Goal: Information Seeking & Learning: Learn about a topic

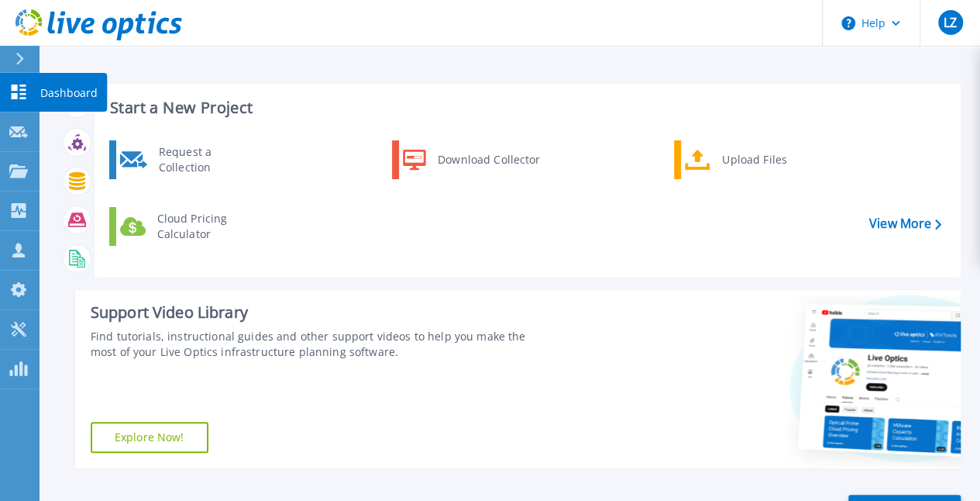
click at [20, 96] on icon at bounding box center [18, 91] width 19 height 15
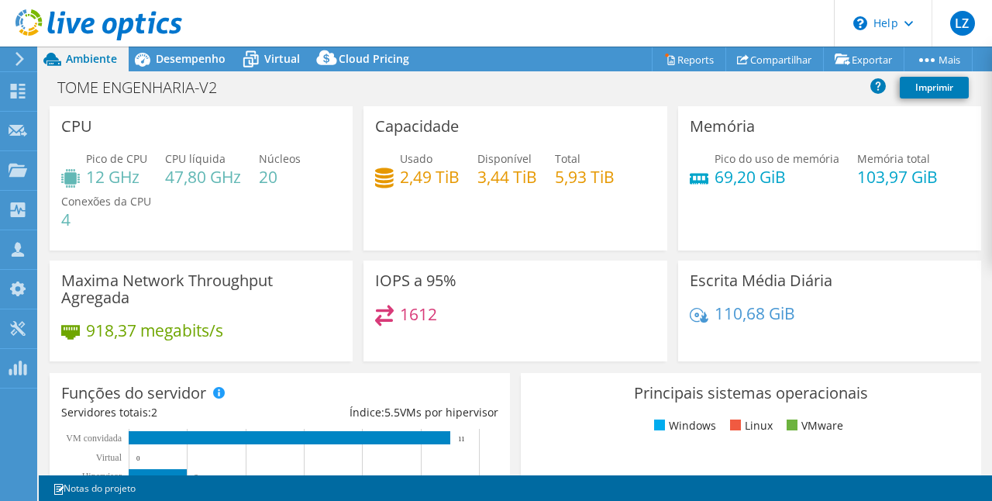
select select "SouthAmerica"
select select "USD"
click at [921, 90] on link "Imprimir" at bounding box center [934, 88] width 69 height 22
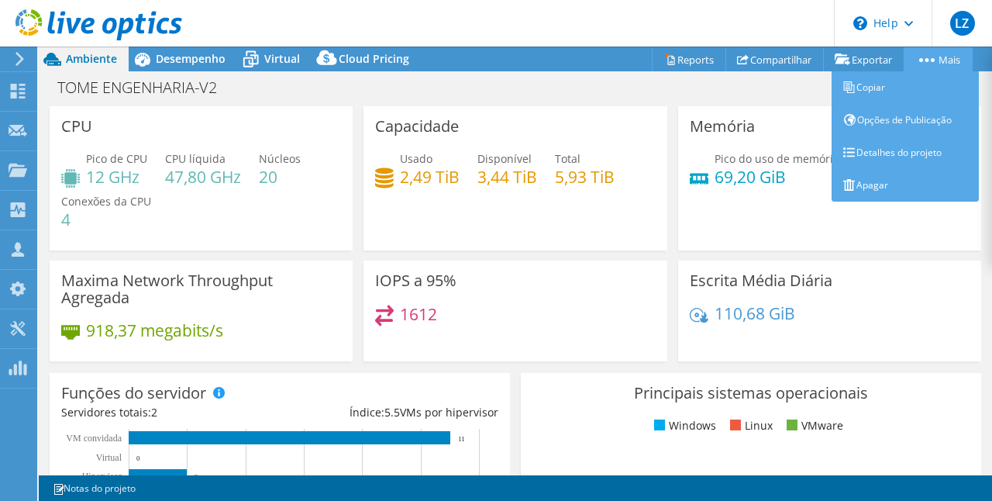
click at [945, 59] on link "Mais" at bounding box center [937, 59] width 69 height 24
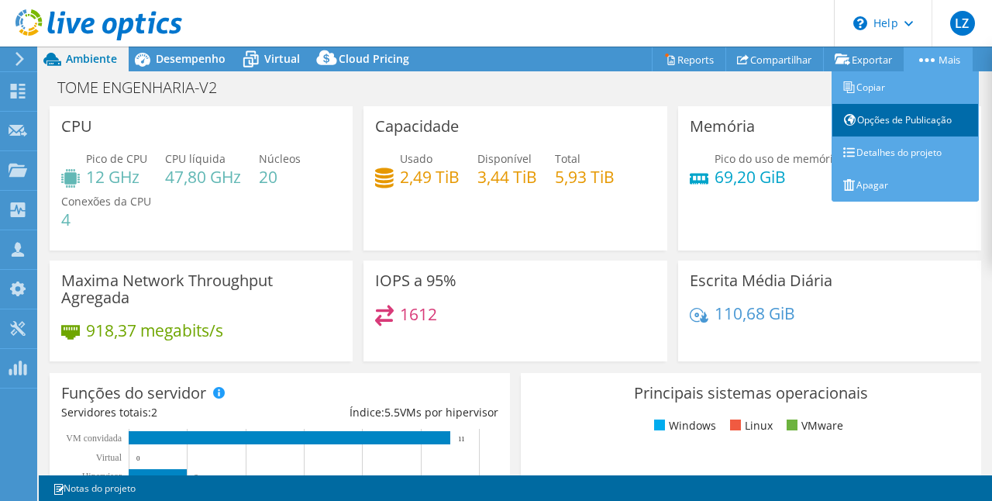
click at [924, 110] on link "Opções de Publicação" at bounding box center [904, 120] width 147 height 33
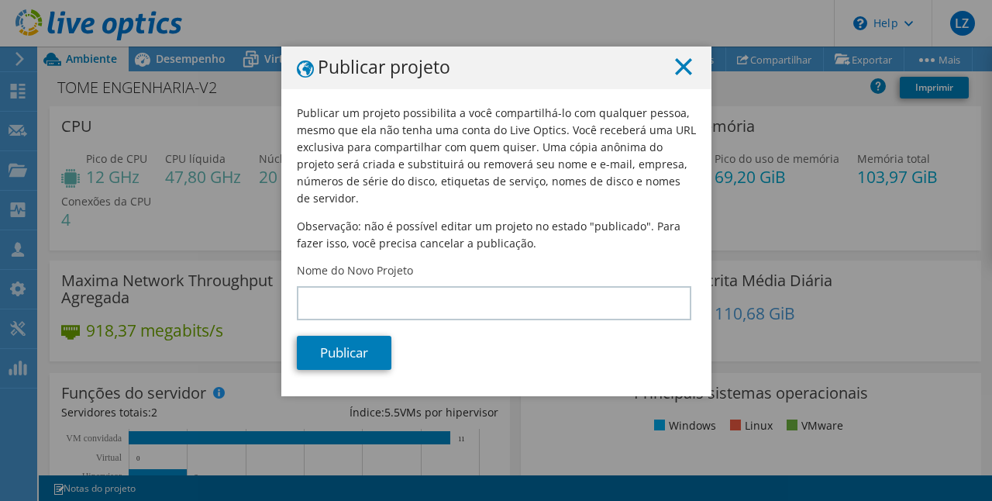
click at [679, 67] on line at bounding box center [683, 66] width 15 height 15
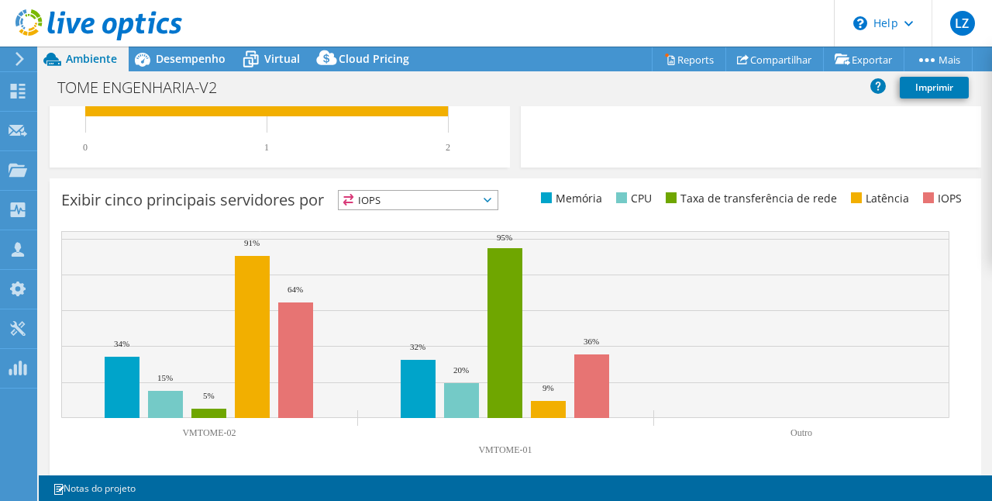
scroll to position [592, 0]
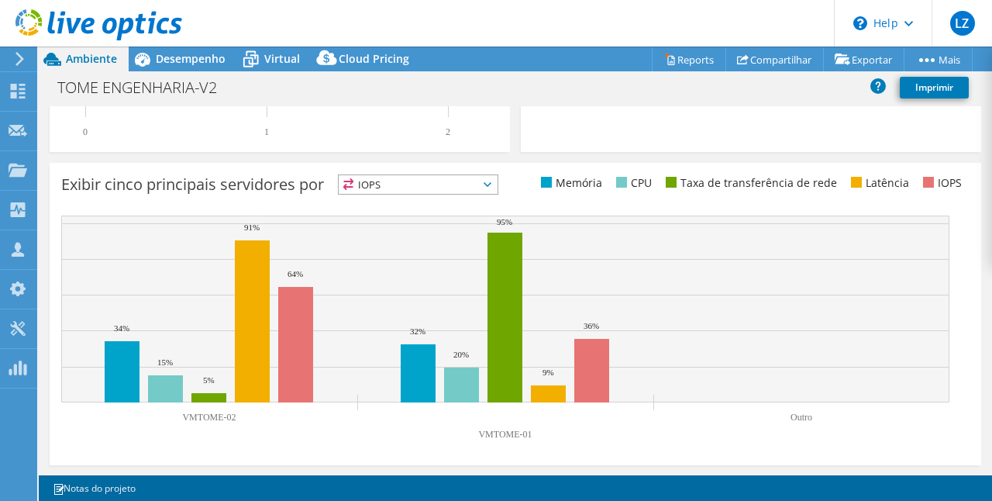
drag, startPoint x: 234, startPoint y: 417, endPoint x: 190, endPoint y: 417, distance: 44.2
click at [190, 417] on text "VMTOME-02" at bounding box center [208, 416] width 53 height 11
drag, startPoint x: 857, startPoint y: 181, endPoint x: 896, endPoint y: 184, distance: 38.9
click at [896, 184] on li "Latência" at bounding box center [878, 182] width 62 height 17
click at [888, 201] on div "Exibir cinco principais servidores por IOPS IOPS" at bounding box center [515, 314] width 931 height 302
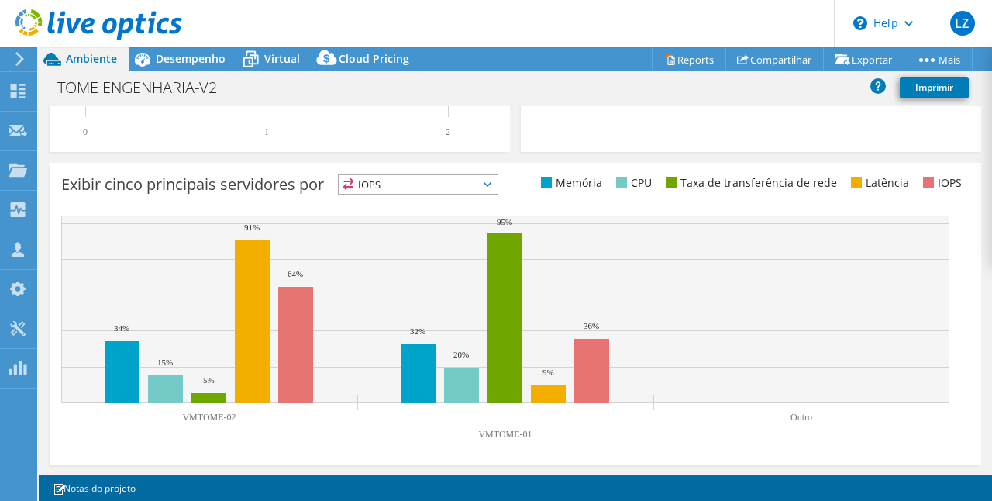
click at [497, 185] on span "IOPS" at bounding box center [418, 184] width 159 height 19
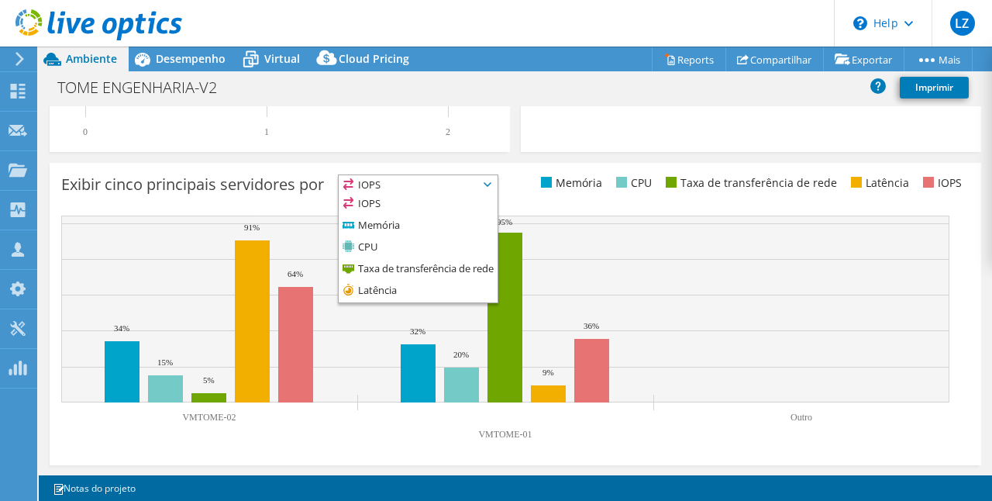
click at [497, 185] on span "IOPS" at bounding box center [418, 184] width 159 height 19
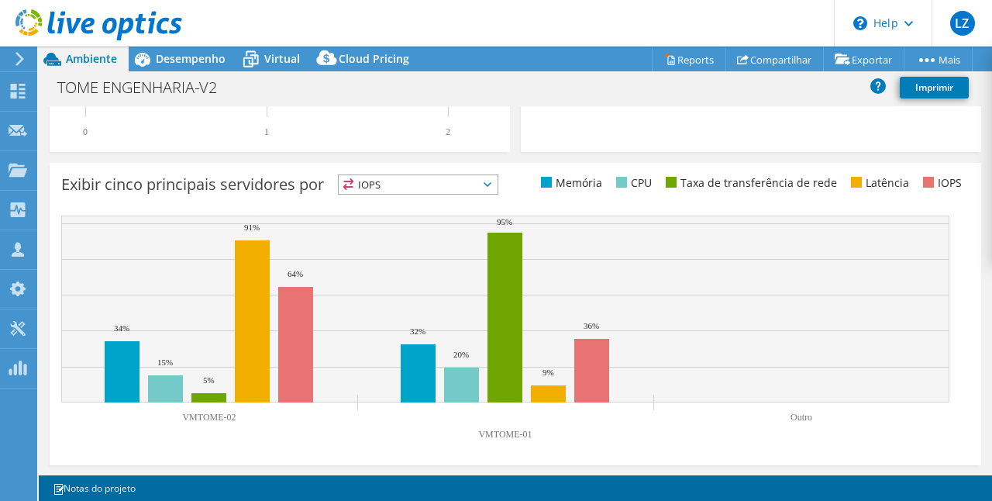
click at [497, 185] on span "IOPS" at bounding box center [418, 184] width 159 height 19
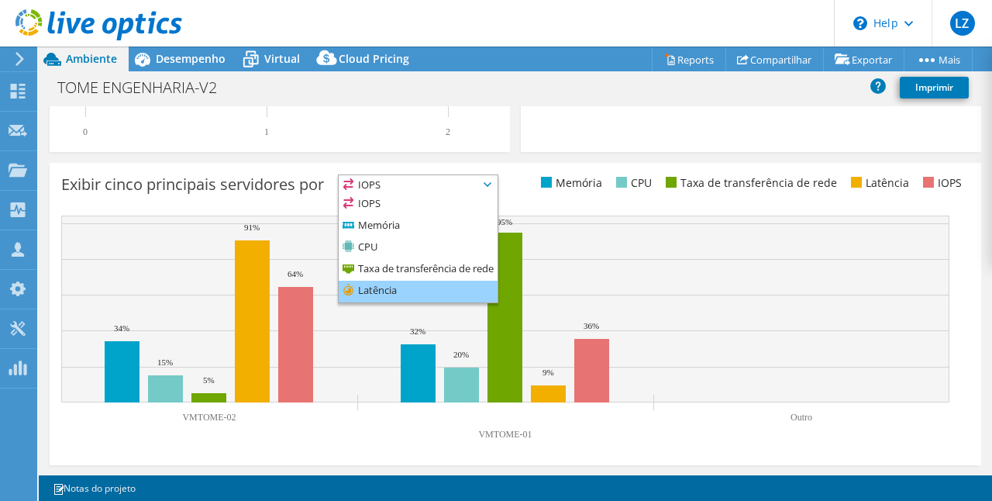
click at [448, 287] on li "Latência" at bounding box center [418, 291] width 159 height 22
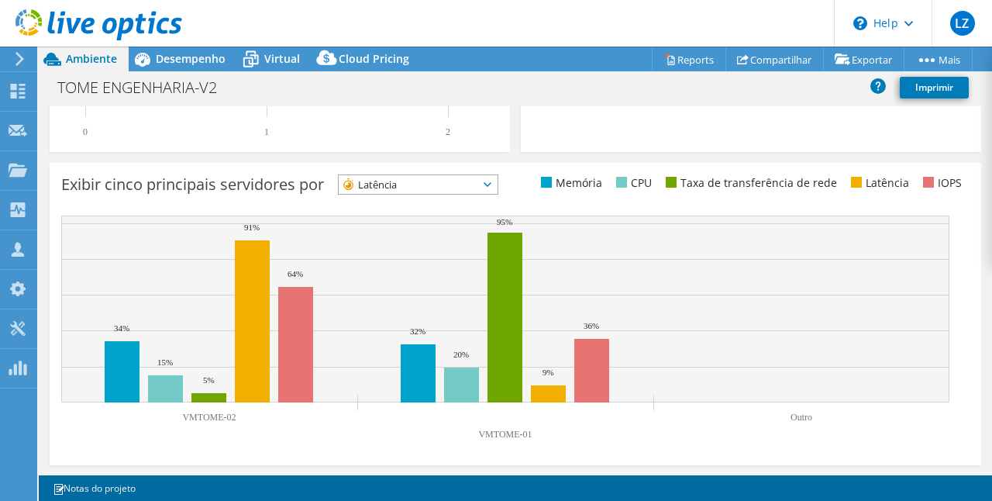
click at [478, 180] on span "Latência" at bounding box center [408, 184] width 139 height 19
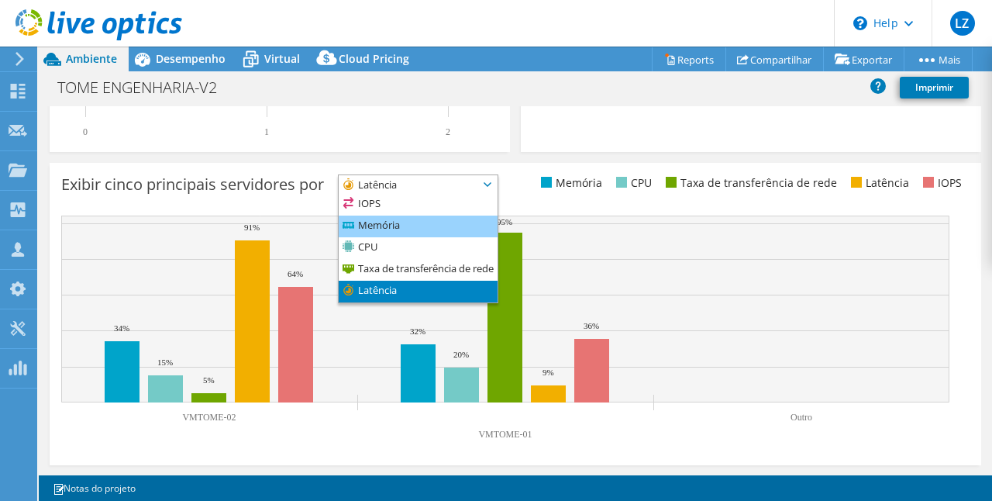
click at [417, 223] on li "Memória" at bounding box center [418, 226] width 159 height 22
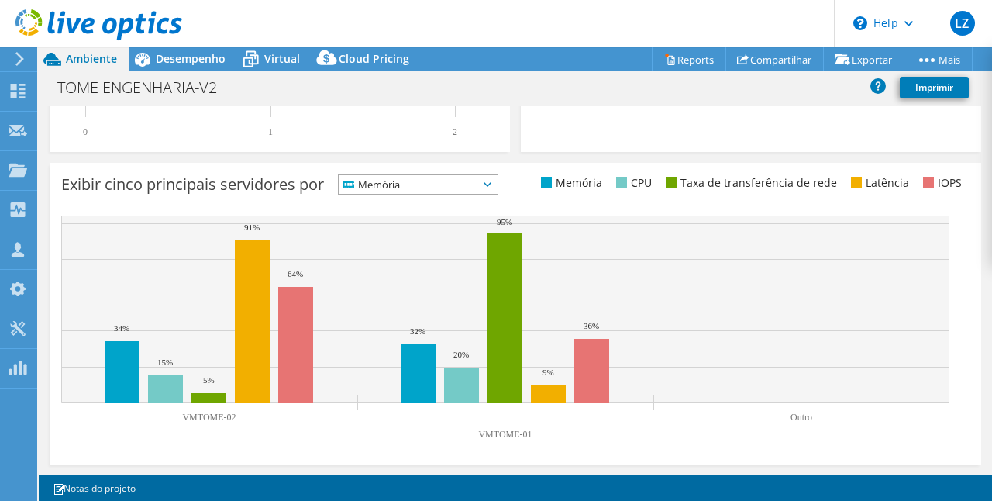
click at [422, 187] on span "Memória" at bounding box center [408, 184] width 139 height 19
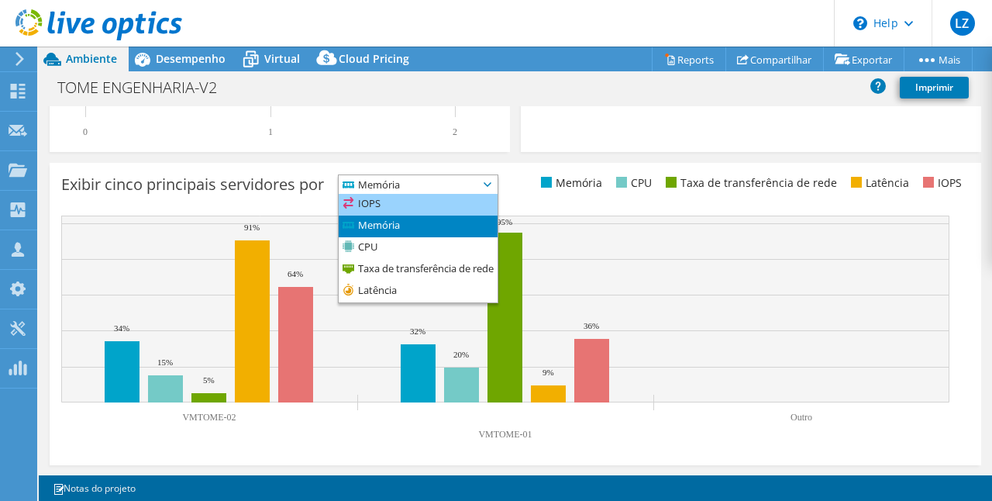
click at [415, 211] on li "IOPS" at bounding box center [418, 205] width 159 height 22
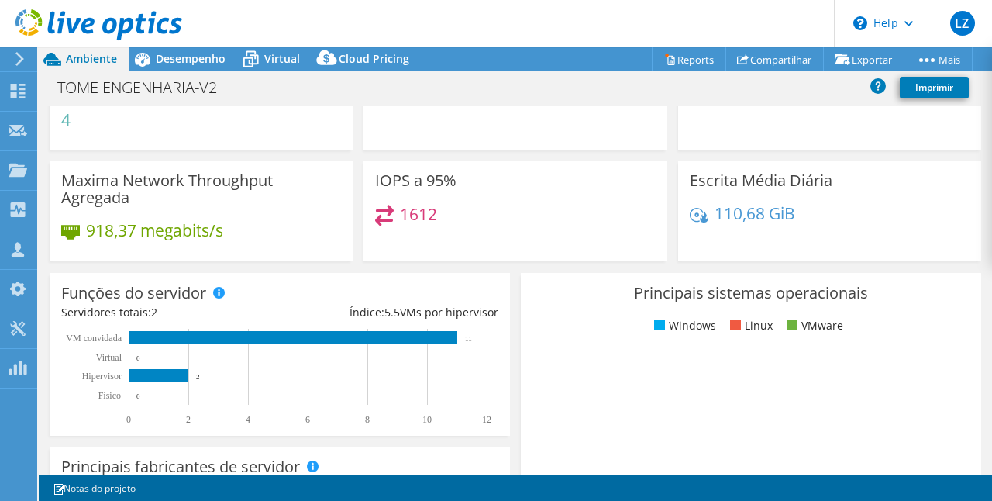
scroll to position [0, 0]
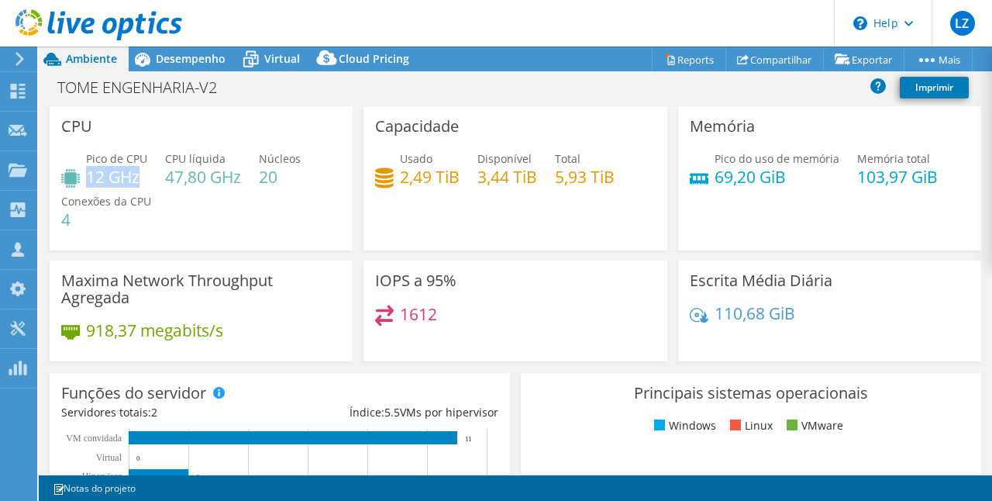
drag, startPoint x: 87, startPoint y: 175, endPoint x: 143, endPoint y: 183, distance: 56.3
click at [143, 183] on h4 "12 GHz" at bounding box center [116, 176] width 61 height 17
click at [172, 178] on h4 "47,80 GHz" at bounding box center [203, 176] width 76 height 17
click at [59, 212] on div "CPU Pico de CPU 12 GHz CPU líquida 47,80 GHz Núcleos 20 Conexões da CPU 4" at bounding box center [201, 178] width 303 height 144
click at [110, 228] on div "Pico de CPU 12 GHz CPU líquida 47,80 GHz Núcleos 20 Conexões da CPU 4" at bounding box center [201, 196] width 280 height 93
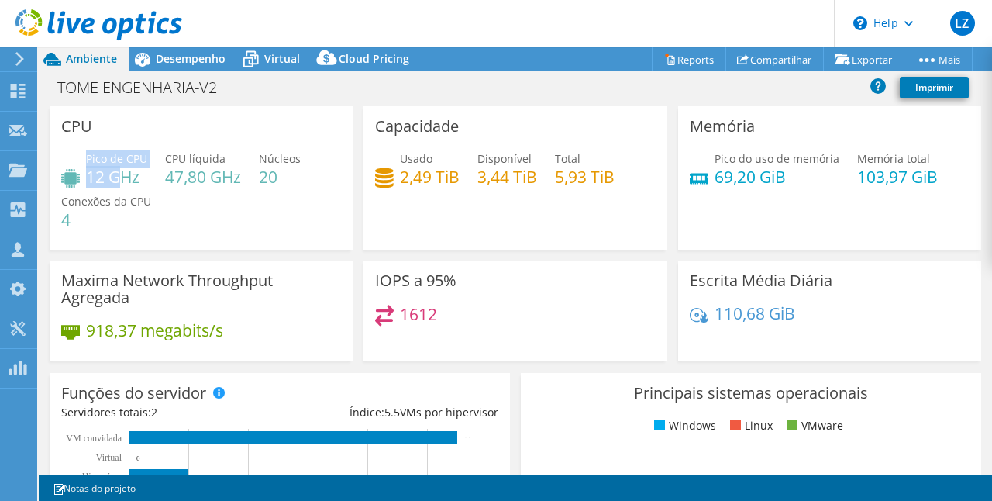
drag, startPoint x: 85, startPoint y: 184, endPoint x: 126, endPoint y: 183, distance: 40.3
click at [126, 183] on div "Pico de CPU 12 GHz" at bounding box center [104, 167] width 86 height 35
click at [127, 217] on h4 "4" at bounding box center [106, 219] width 90 height 17
drag, startPoint x: 88, startPoint y: 179, endPoint x: 139, endPoint y: 177, distance: 51.2
click at [139, 177] on h4 "12 GHz" at bounding box center [116, 176] width 61 height 17
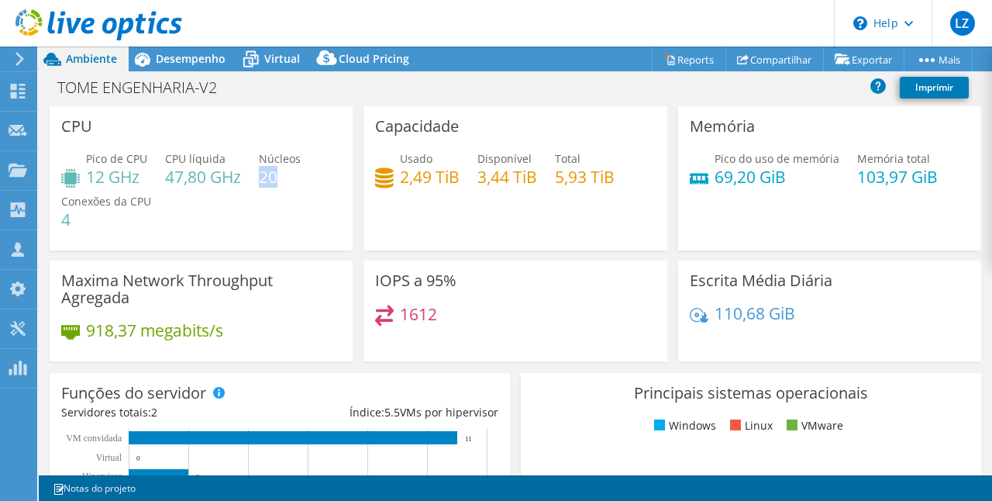
drag, startPoint x: 276, startPoint y: 175, endPoint x: 260, endPoint y: 175, distance: 15.5
click at [260, 175] on h4 "20" at bounding box center [280, 176] width 42 height 17
drag, startPoint x: 59, startPoint y: 215, endPoint x: 77, endPoint y: 217, distance: 18.7
click at [77, 217] on div "CPU Pico de CPU 12 GHz CPU líquida 47,80 GHz Núcleos 20 Conexões da CPU 4" at bounding box center [201, 178] width 303 height 144
click at [139, 215] on h4 "4" at bounding box center [106, 219] width 90 height 17
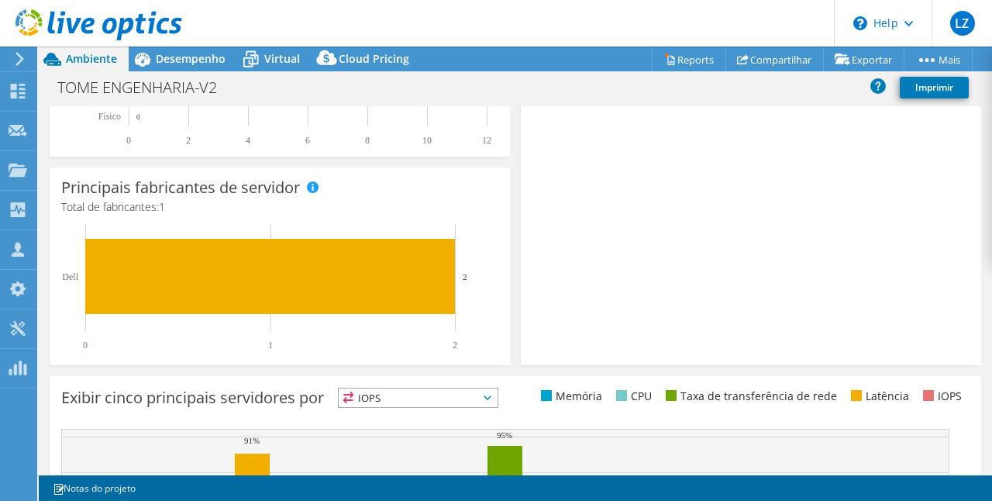
scroll to position [542, 0]
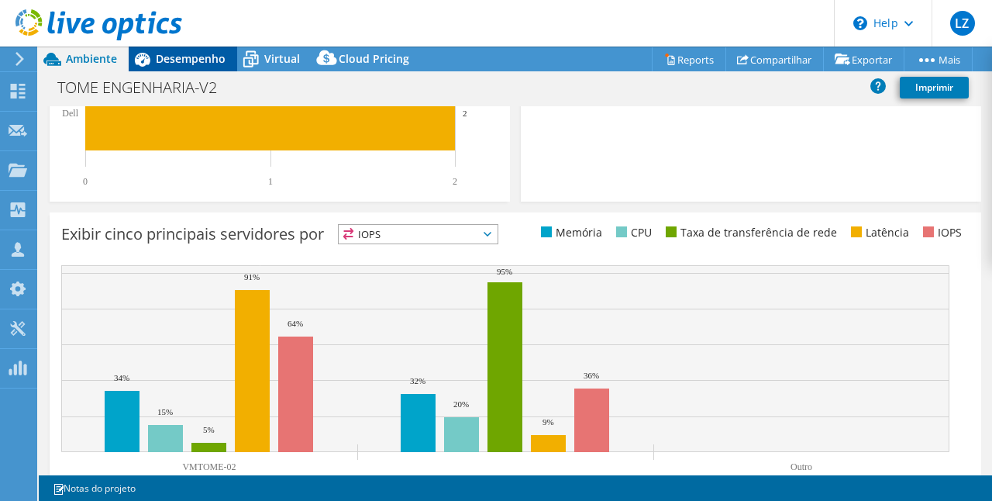
click at [205, 56] on span "Desempenho" at bounding box center [191, 58] width 70 height 15
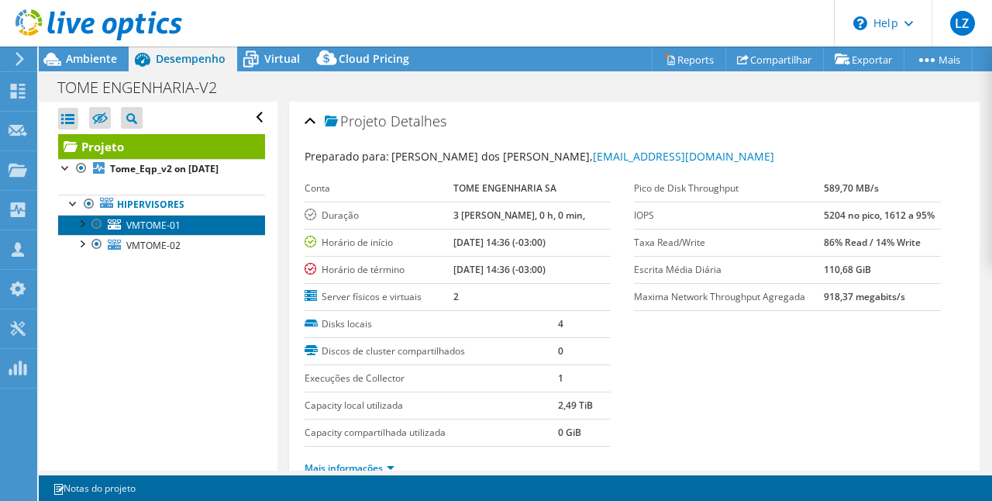
click at [166, 226] on span "VMTOME-01" at bounding box center [153, 225] width 54 height 13
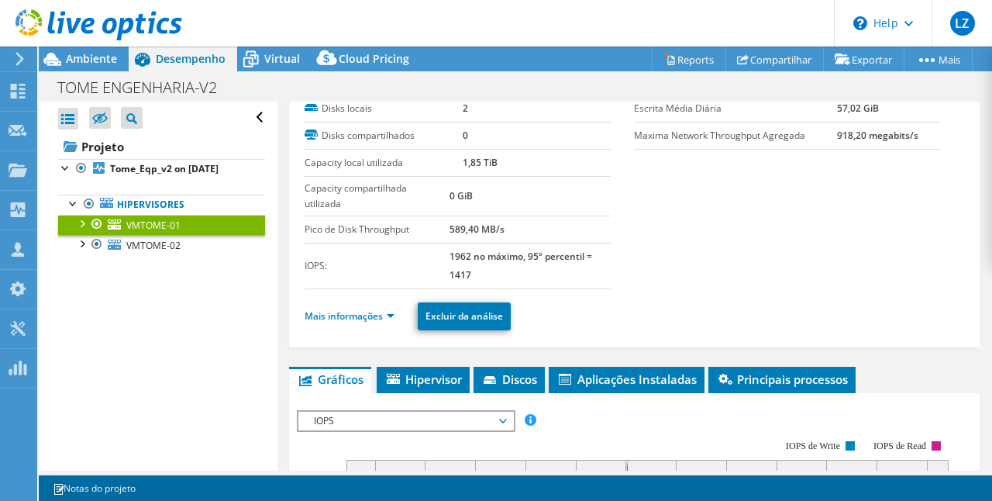
scroll to position [232, 0]
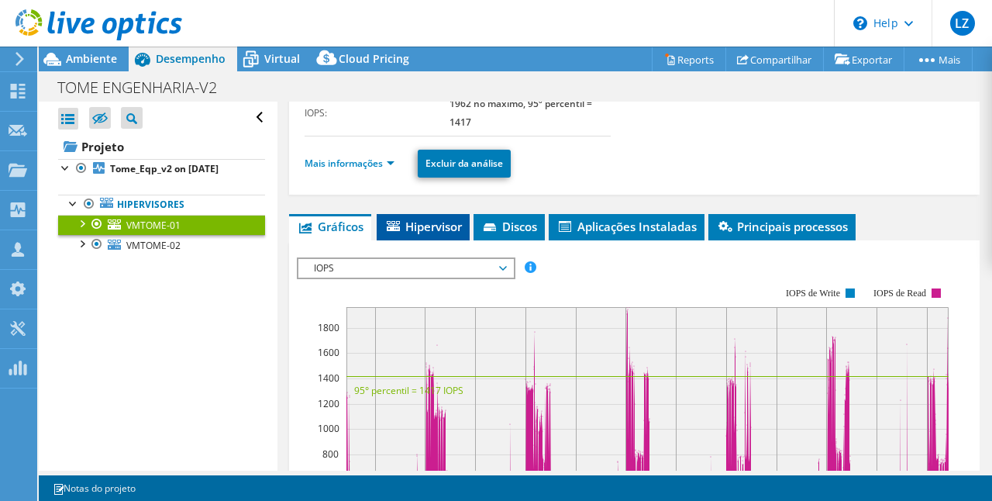
click at [409, 225] on span "Hipervisor" at bounding box center [422, 226] width 77 height 15
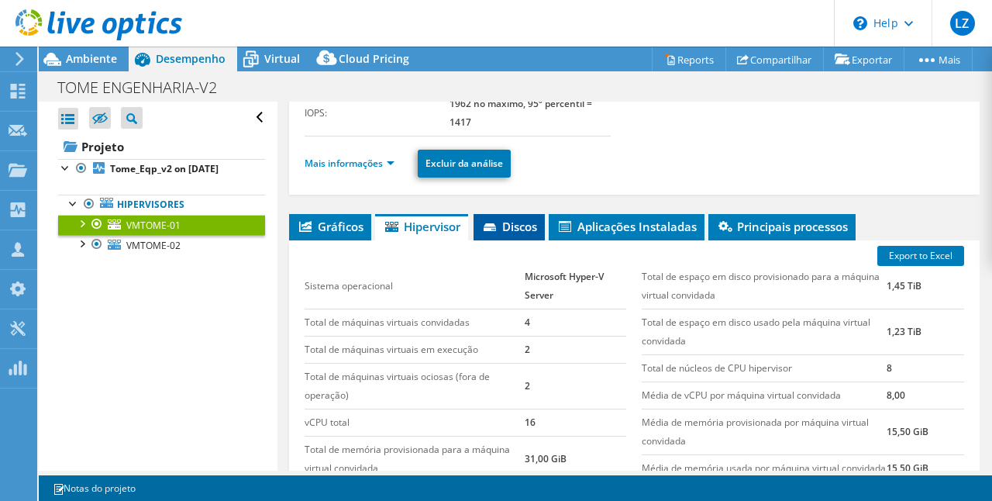
click at [525, 232] on li "Discos" at bounding box center [508, 227] width 71 height 26
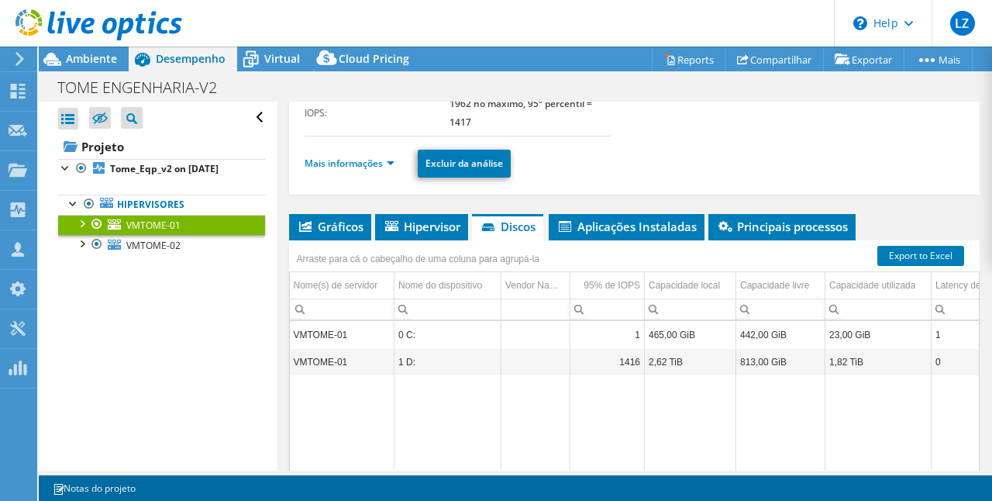
click at [325, 356] on td "VMTOME-01" at bounding box center [342, 361] width 105 height 27
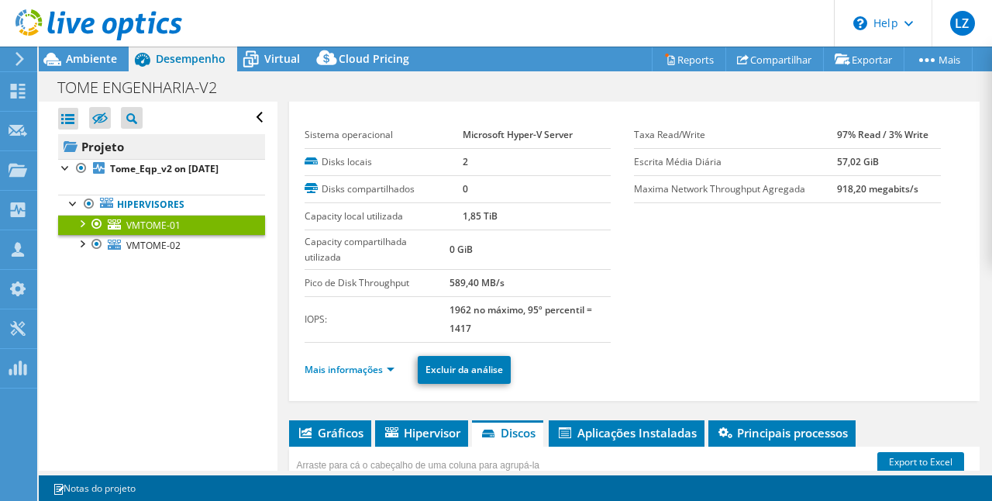
scroll to position [0, 0]
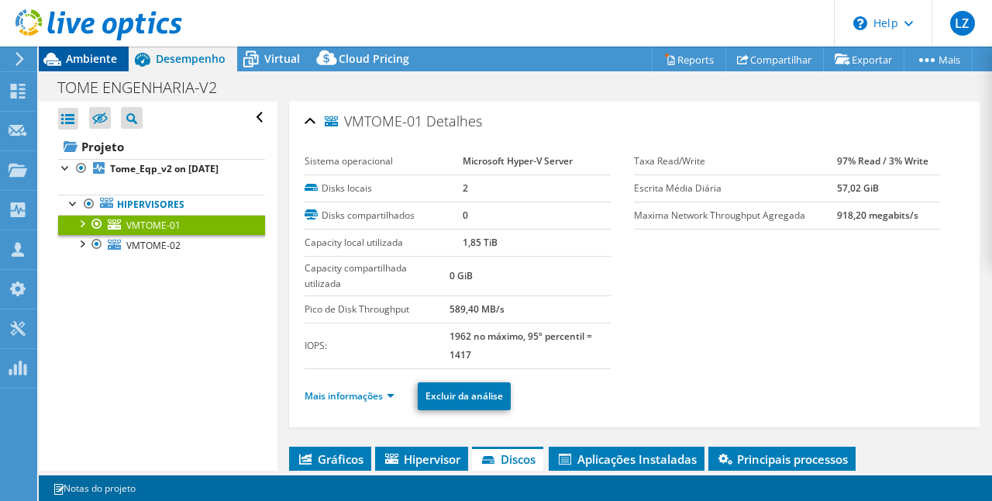
click at [95, 59] on span "Ambiente" at bounding box center [91, 58] width 51 height 15
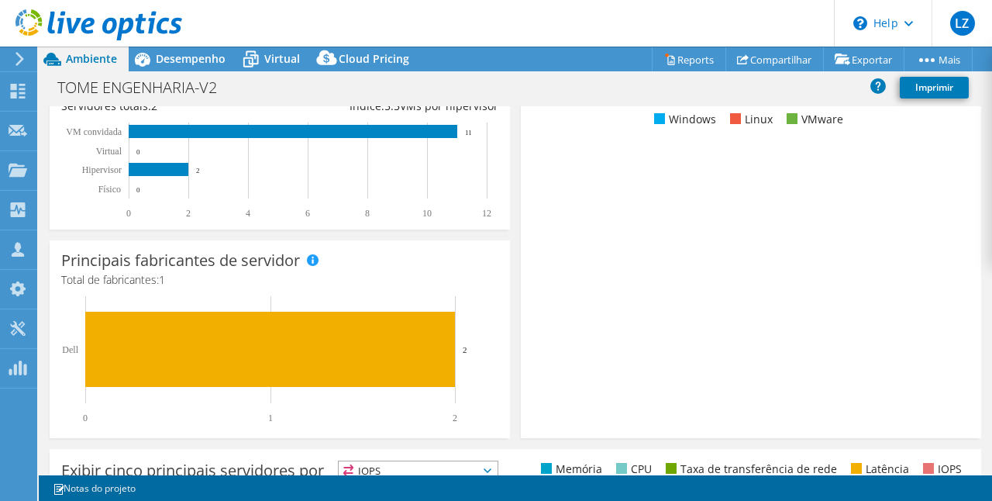
scroll to position [282, 0]
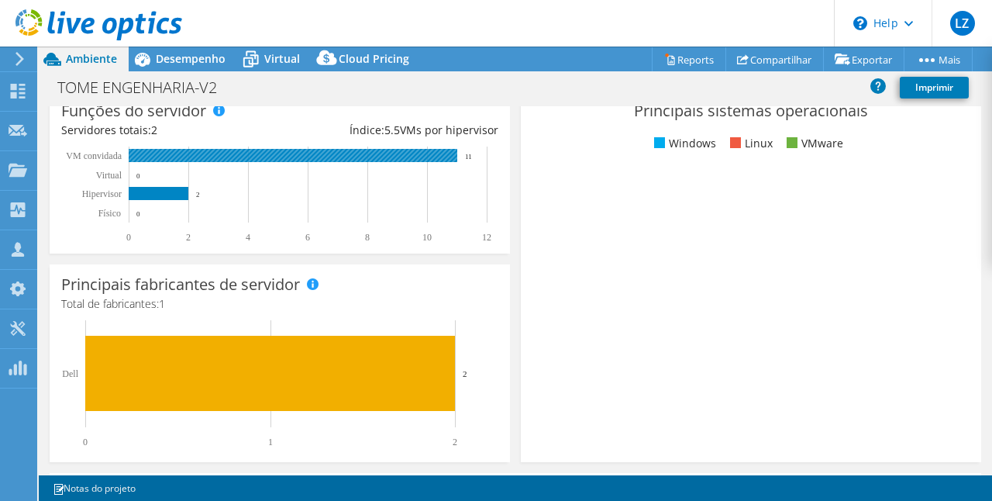
click at [342, 155] on rect at bounding box center [293, 155] width 329 height 13
click at [342, 154] on rect at bounding box center [293, 155] width 329 height 13
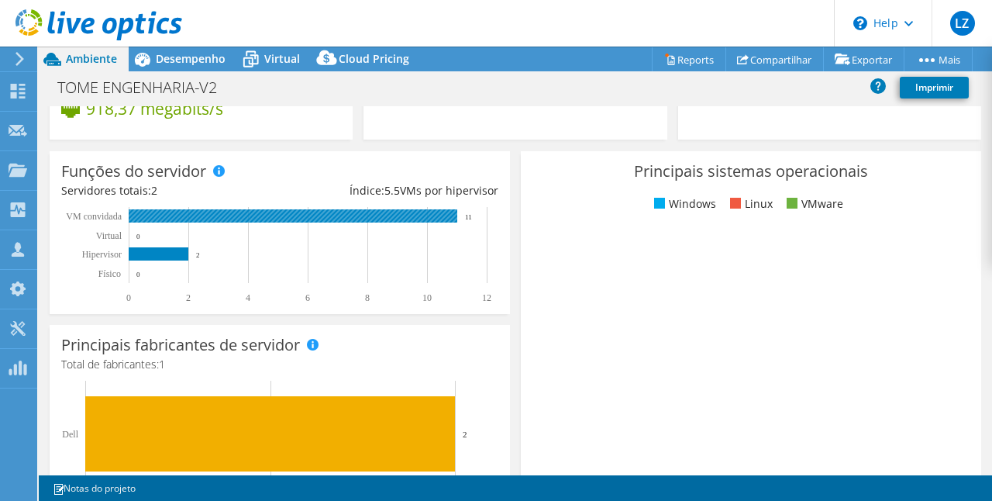
scroll to position [50, 0]
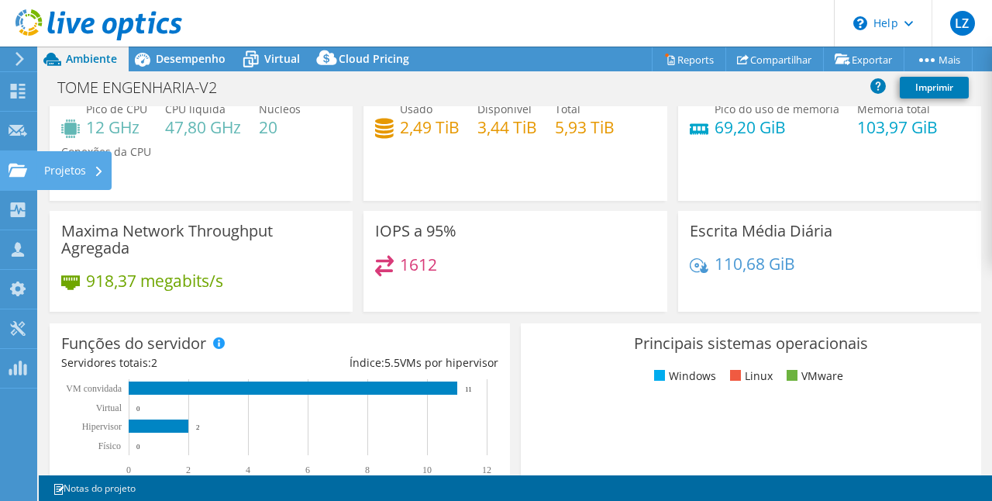
click at [21, 171] on use at bounding box center [18, 169] width 19 height 13
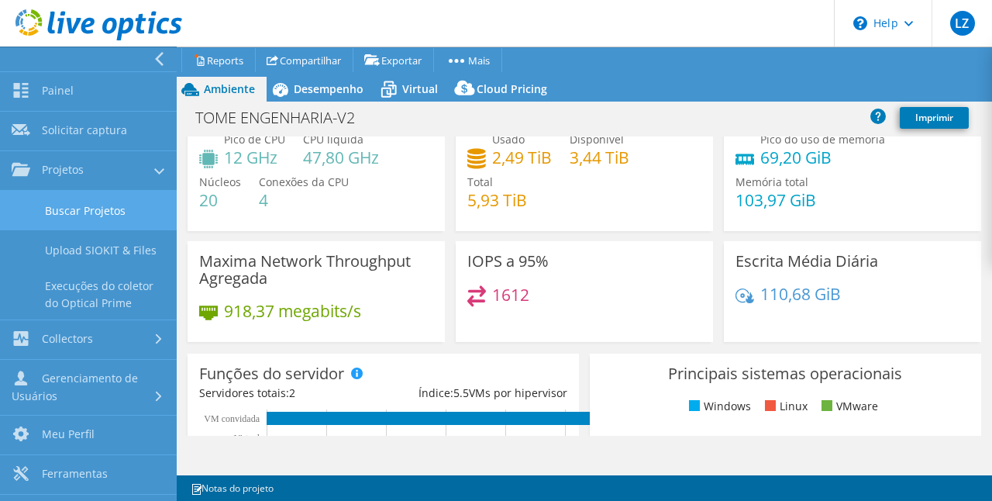
click at [99, 202] on link "Buscar Projetos" at bounding box center [88, 211] width 177 height 40
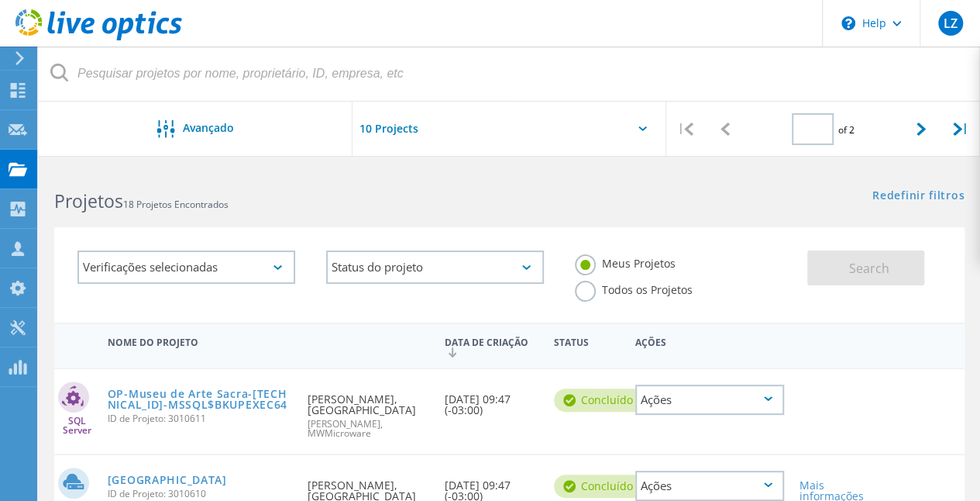
type input "1"
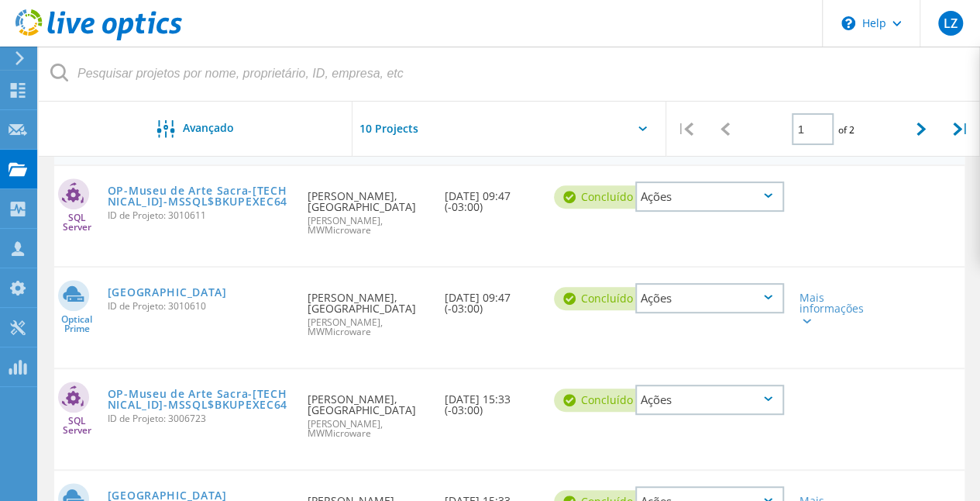
scroll to position [232, 0]
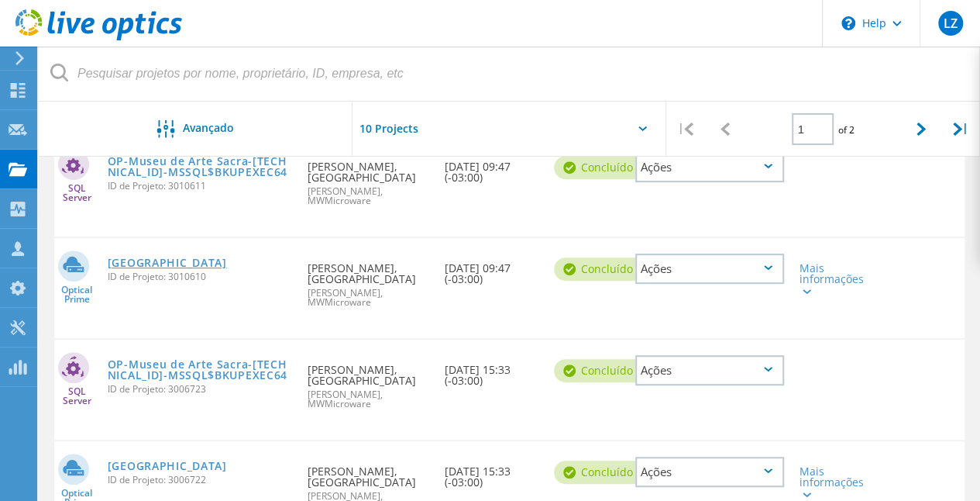
click at [169, 268] on link "Museu de Arte Sacra" at bounding box center [167, 262] width 119 height 11
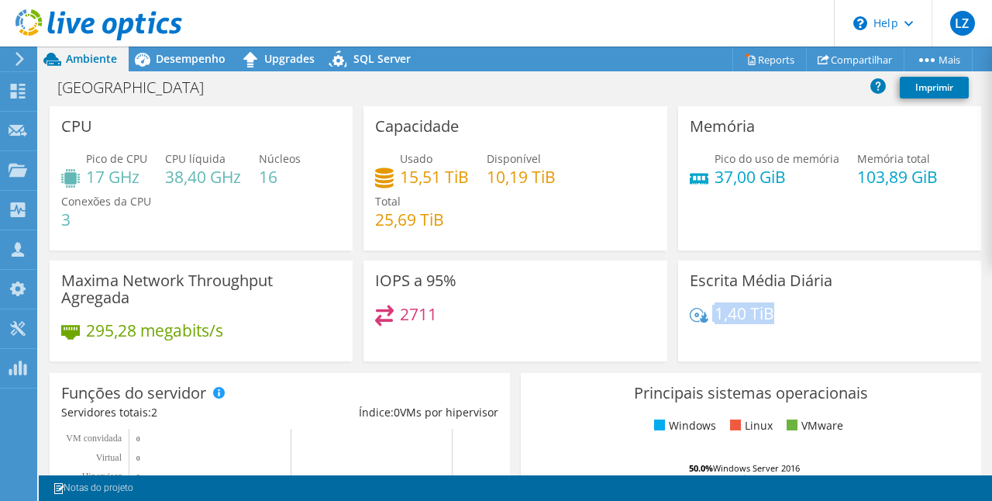
drag, startPoint x: 742, startPoint y: 306, endPoint x: 673, endPoint y: 309, distance: 69.0
click at [678, 309] on div "Escrita Média Diária 1,40 TiB" at bounding box center [829, 310] width 303 height 101
click at [736, 315] on h4 "1,40 TiB" at bounding box center [744, 313] width 60 height 17
drag, startPoint x: 97, startPoint y: 177, endPoint x: 140, endPoint y: 175, distance: 43.4
click at [140, 175] on h4 "17 GHz" at bounding box center [116, 176] width 61 height 17
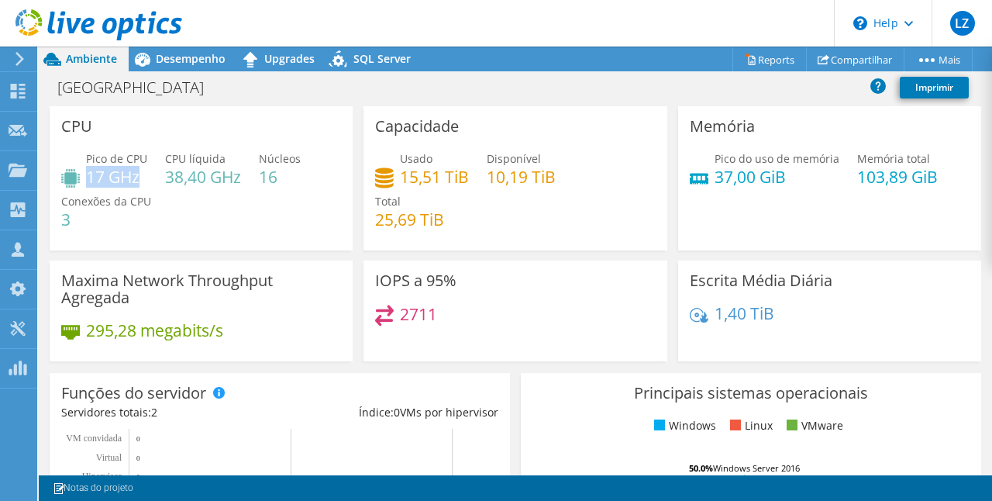
click at [122, 178] on h4 "17 GHz" at bounding box center [116, 176] width 61 height 17
drag, startPoint x: 89, startPoint y: 180, endPoint x: 136, endPoint y: 178, distance: 46.5
click at [136, 178] on h4 "17 GHz" at bounding box center [116, 176] width 61 height 17
drag, startPoint x: 764, startPoint y: 315, endPoint x: 687, endPoint y: 318, distance: 77.5
click at [690, 316] on div "1,40 TiB" at bounding box center [732, 313] width 84 height 17
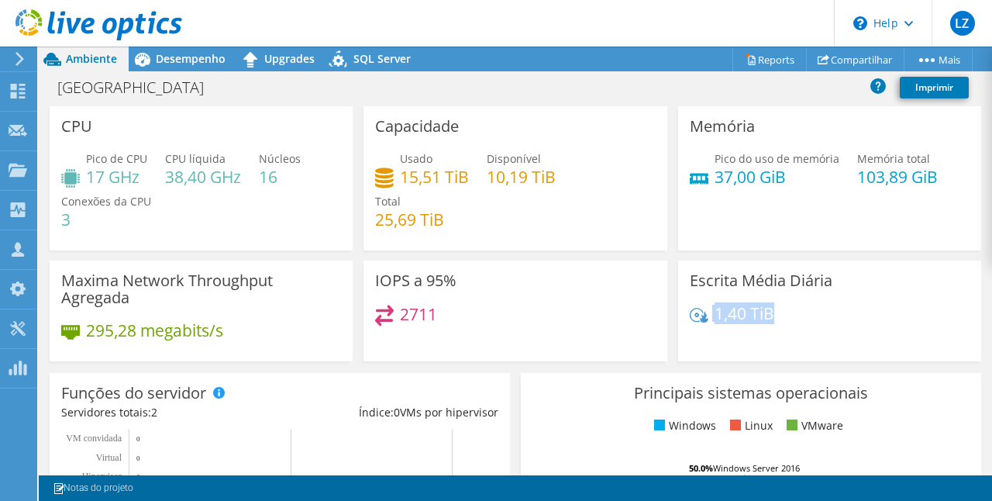
click at [678, 338] on div "Escrita Média Diária 1,40 TiB" at bounding box center [829, 310] width 303 height 101
drag, startPoint x: 397, startPoint y: 315, endPoint x: 432, endPoint y: 312, distance: 34.9
click at [432, 312] on h4 "2711" at bounding box center [418, 313] width 37 height 17
click at [433, 312] on h4 "2711" at bounding box center [418, 313] width 37 height 17
click at [435, 302] on div "IOPS a 95% 2711" at bounding box center [514, 310] width 303 height 101
